Goal: Transaction & Acquisition: Subscribe to service/newsletter

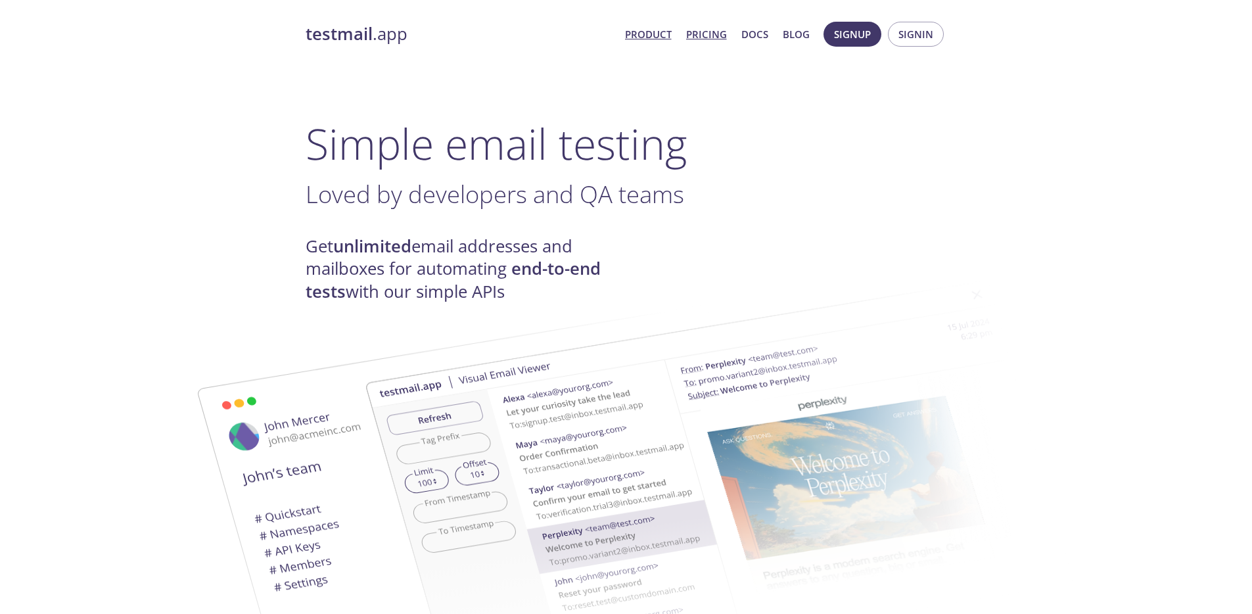
click at [708, 37] on link "Pricing" at bounding box center [706, 34] width 41 height 17
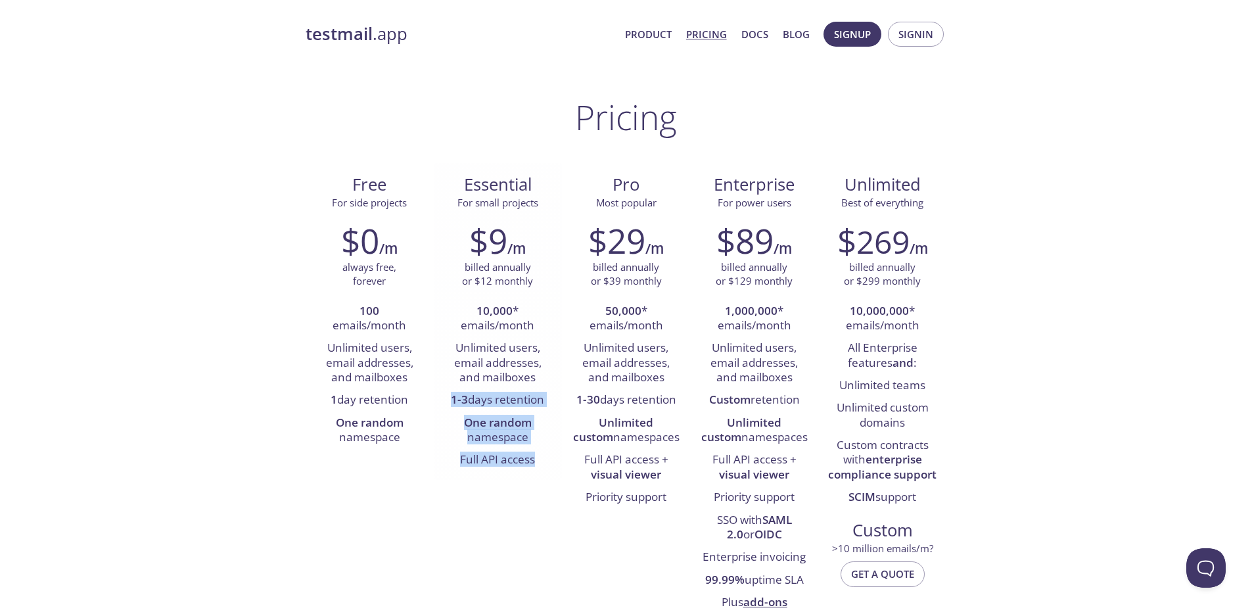
drag, startPoint x: 453, startPoint y: 402, endPoint x: 540, endPoint y: 455, distance: 102.3
click at [540, 455] on ul "10,000 * emails/month Unlimited users, email addresses, and mailboxes 1-3 days …" at bounding box center [498, 386] width 108 height 172
click at [541, 455] on li "Full API access" at bounding box center [498, 460] width 108 height 22
click at [921, 38] on span "Signin" at bounding box center [915, 34] width 35 height 17
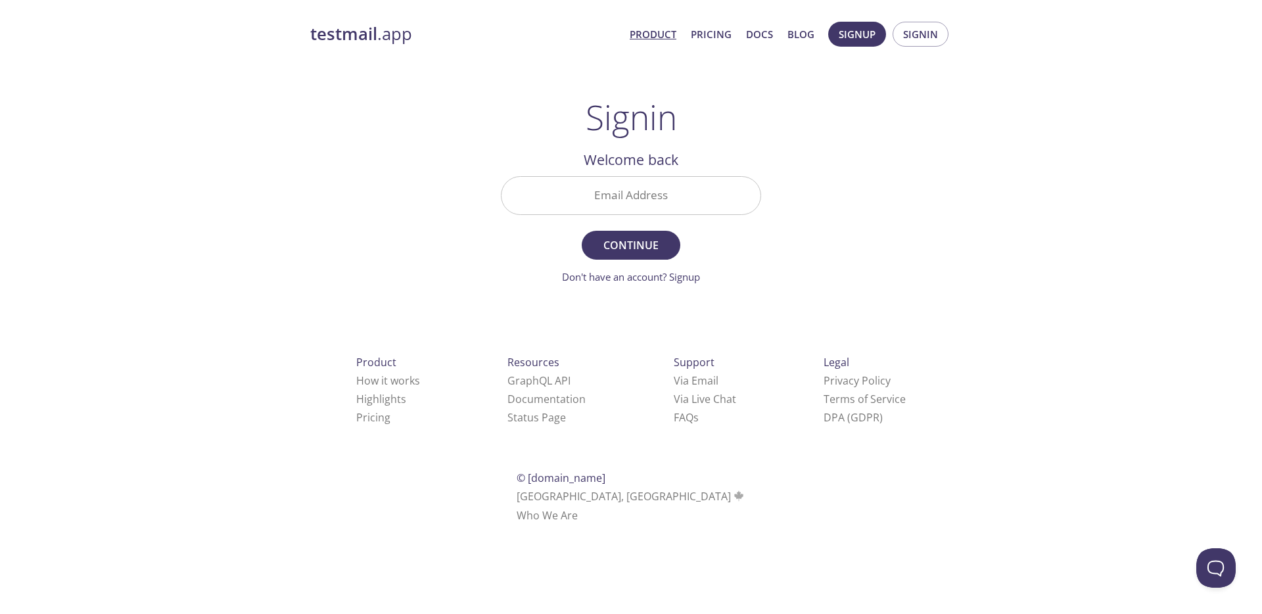
click at [650, 34] on link "Product" at bounding box center [653, 34] width 47 height 17
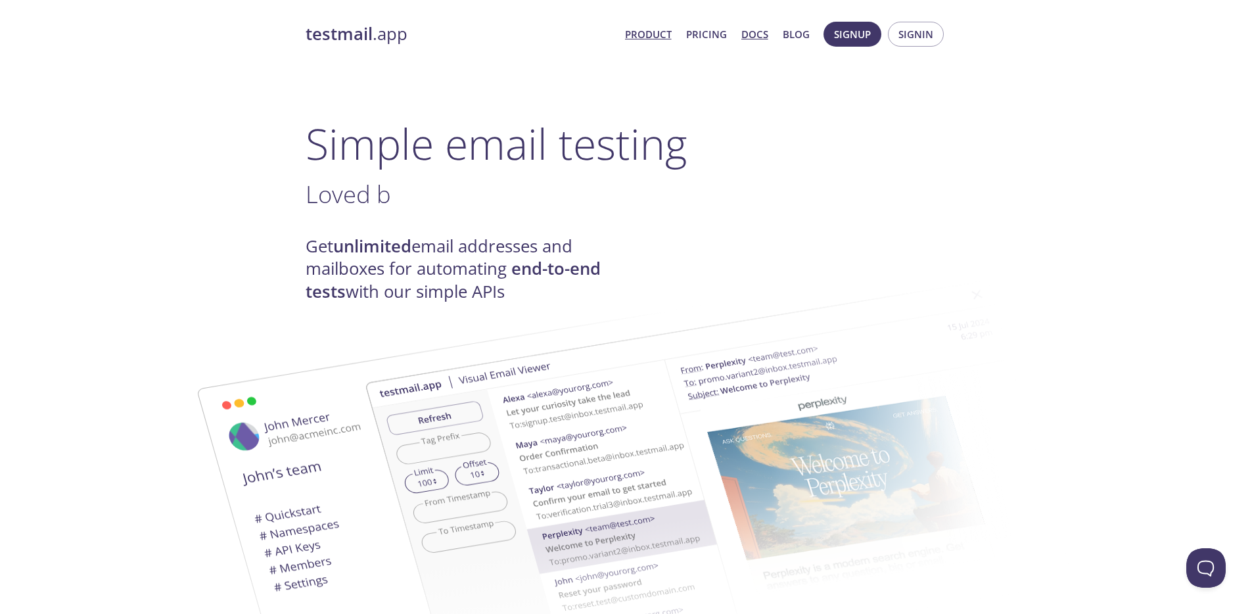
click at [764, 37] on link "Docs" at bounding box center [754, 34] width 27 height 17
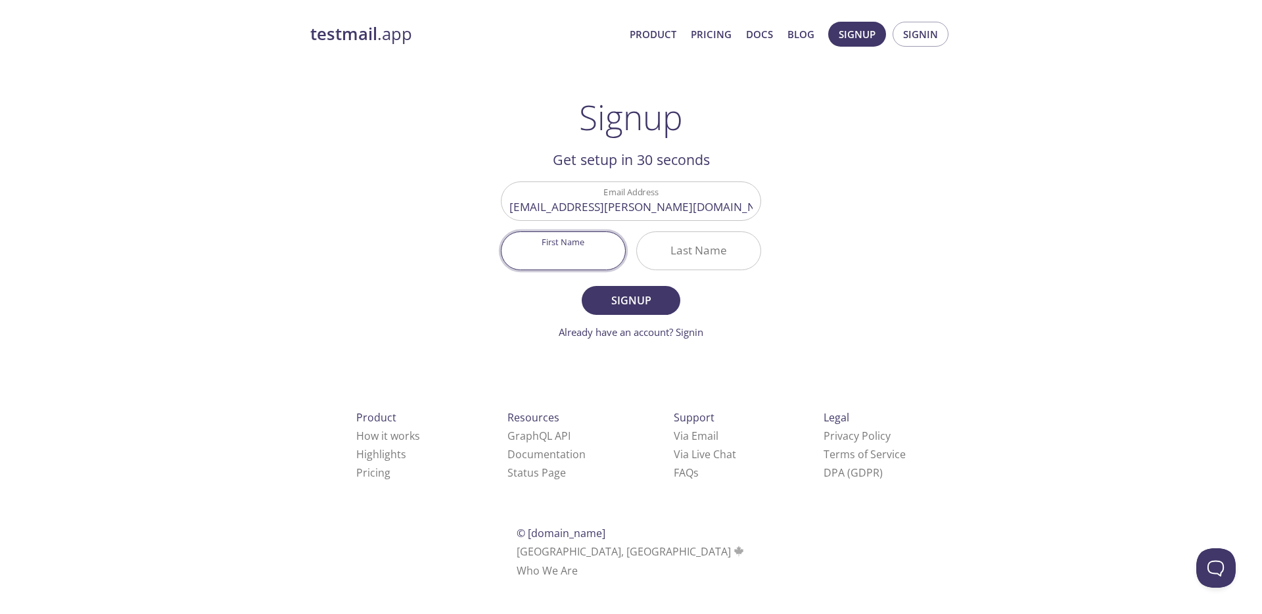
click at [594, 255] on input "First Name" at bounding box center [563, 250] width 124 height 37
type input "Matthew"
type input "Johnson"
click at [623, 205] on input "mjohnson@vega.investments" at bounding box center [630, 200] width 259 height 37
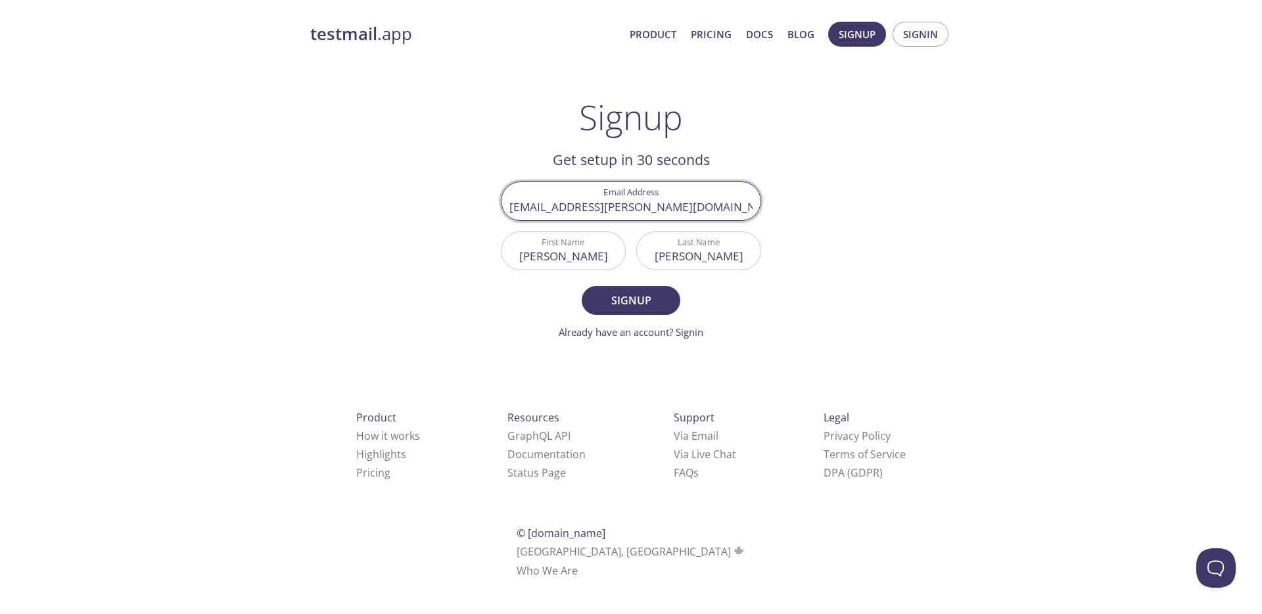
click at [623, 205] on input "mjohnson@vega.investments" at bounding box center [630, 200] width 259 height 37
click at [627, 300] on span "Signup" at bounding box center [631, 300] width 70 height 18
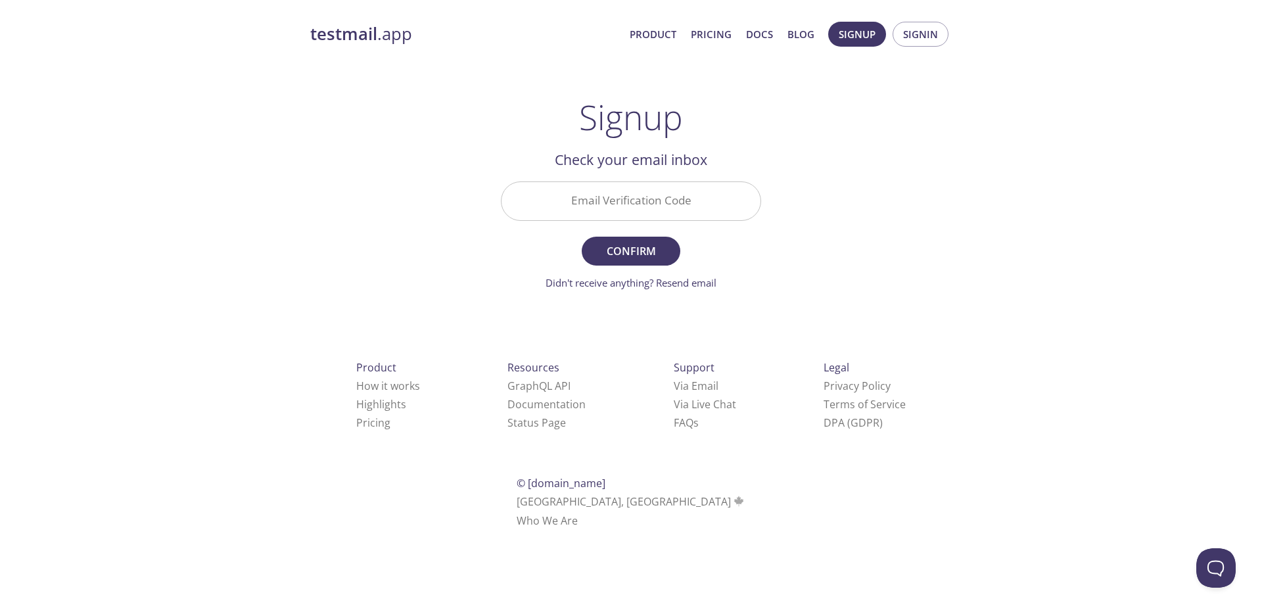
click at [630, 201] on input "Email Verification Code" at bounding box center [630, 200] width 259 height 37
paste input "DZ2PJDM"
type input "DZ2PJDM"
click at [624, 254] on span "Confirm" at bounding box center [631, 251] width 70 height 18
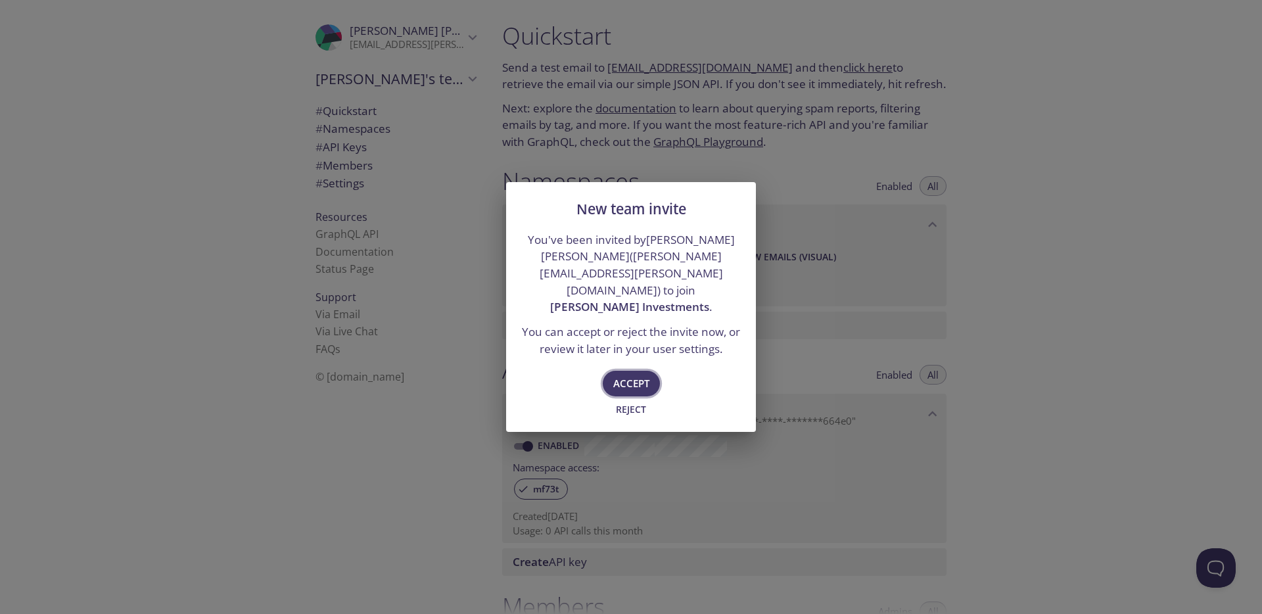
click at [638, 375] on span "Accept" at bounding box center [631, 383] width 36 height 17
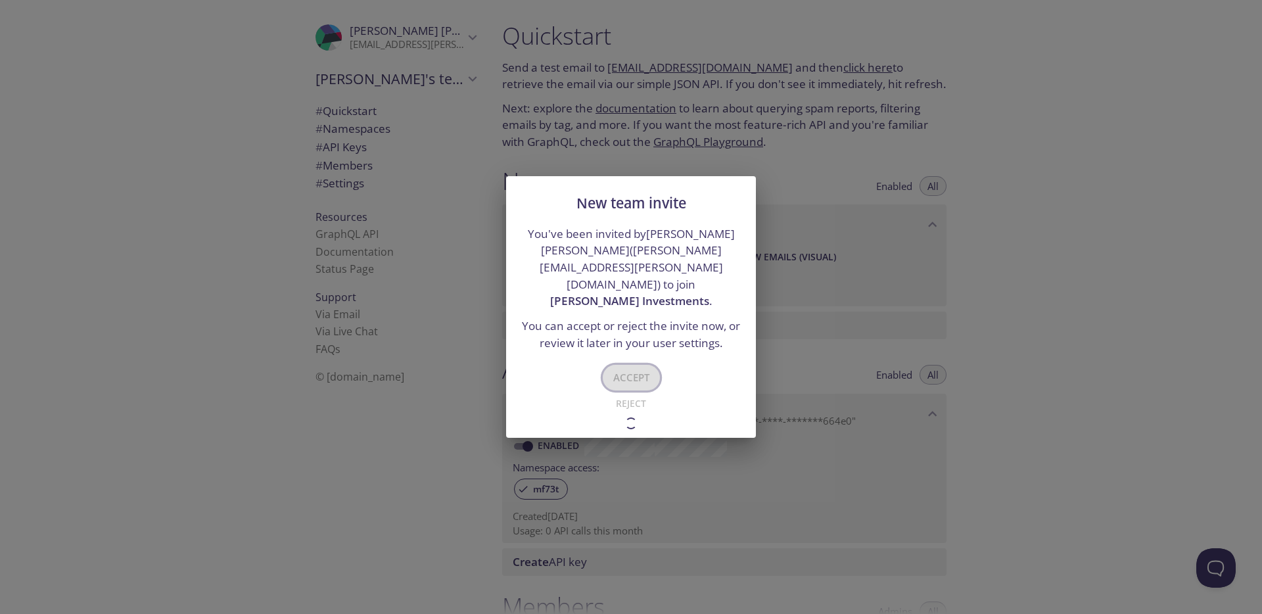
type input "Vega Investments"
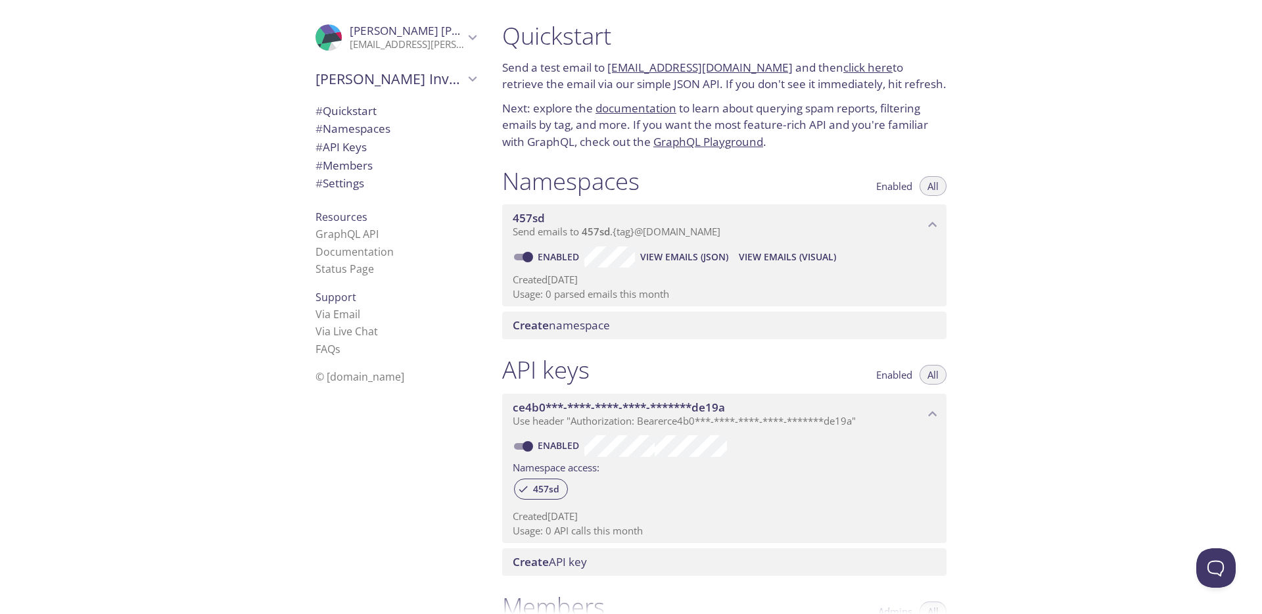
click at [557, 72] on p "Send a test email to 457sd.test@inbox.testmail.app and then click here to retri…" at bounding box center [724, 76] width 444 height 34
click at [1019, 258] on div "Quickstart Send a test email to 457sd.test@inbox.testmail.app and then click he…" at bounding box center [877, 307] width 770 height 614
